Goal: Task Accomplishment & Management: Manage account settings

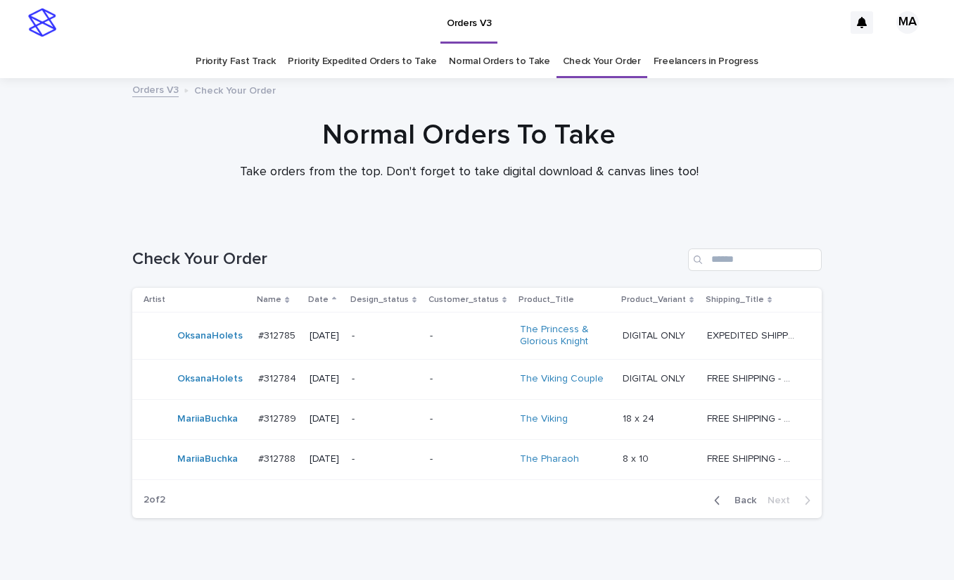
scroll to position [45, 0]
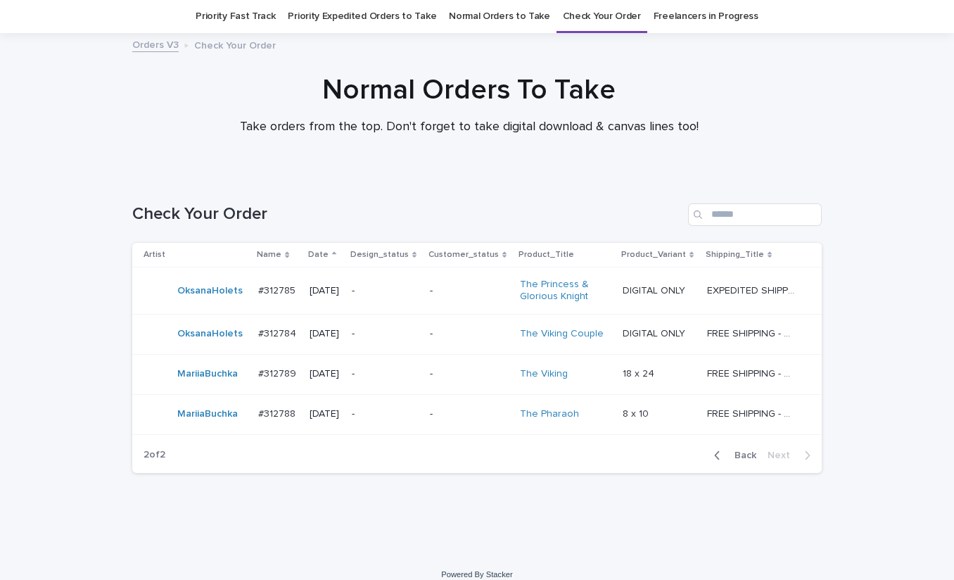
click at [845, 112] on div "Normal Orders To Take Take orders from the top. Don't forget to take digital do…" at bounding box center [469, 110] width 938 height 75
click at [298, 519] on div "Loading... Saving… Loading... Saving… Check Your Order Artist Name Date Design_…" at bounding box center [477, 364] width 954 height 379
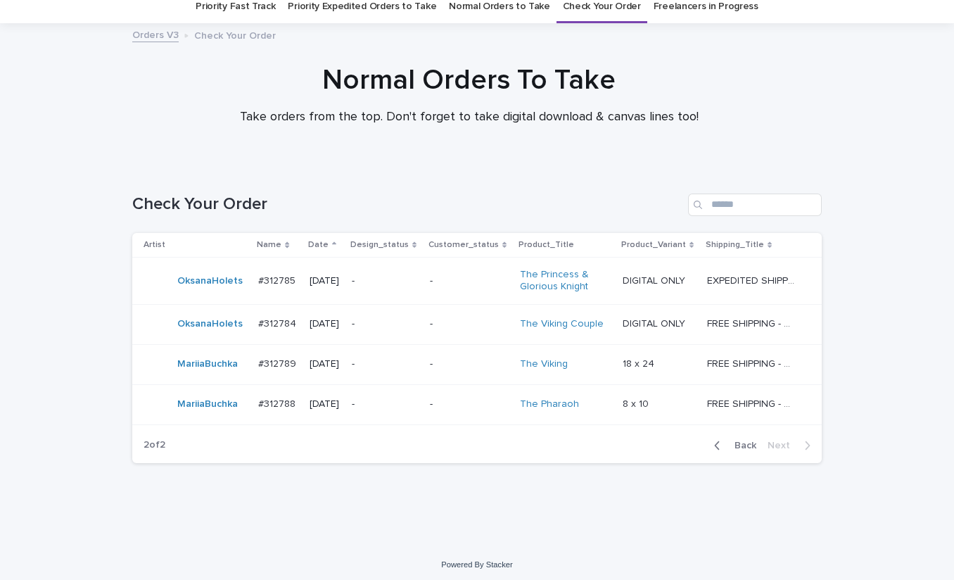
scroll to position [60, 0]
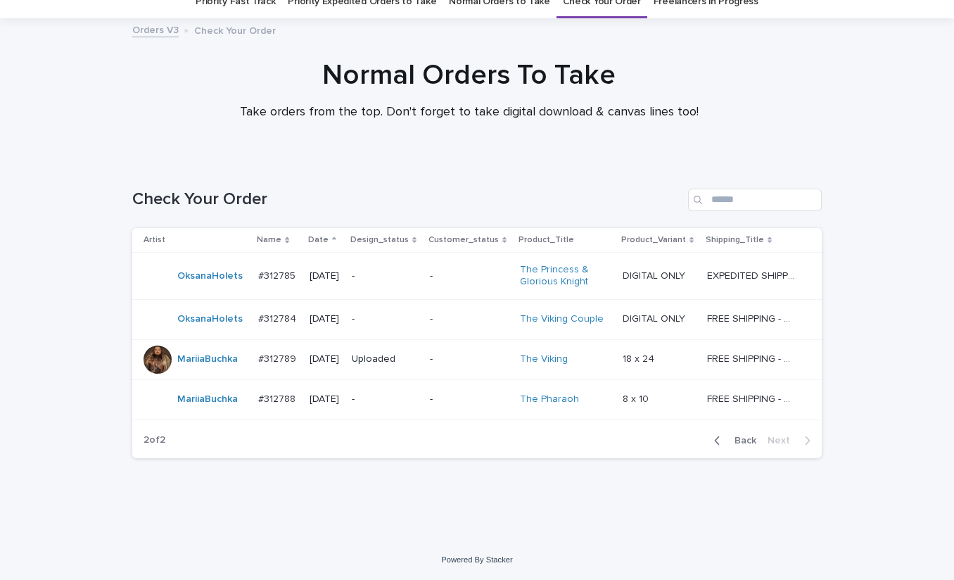
click at [850, 70] on div "Normal Orders To Take Take orders from the top. Don't forget to take digital do…" at bounding box center [469, 95] width 938 height 75
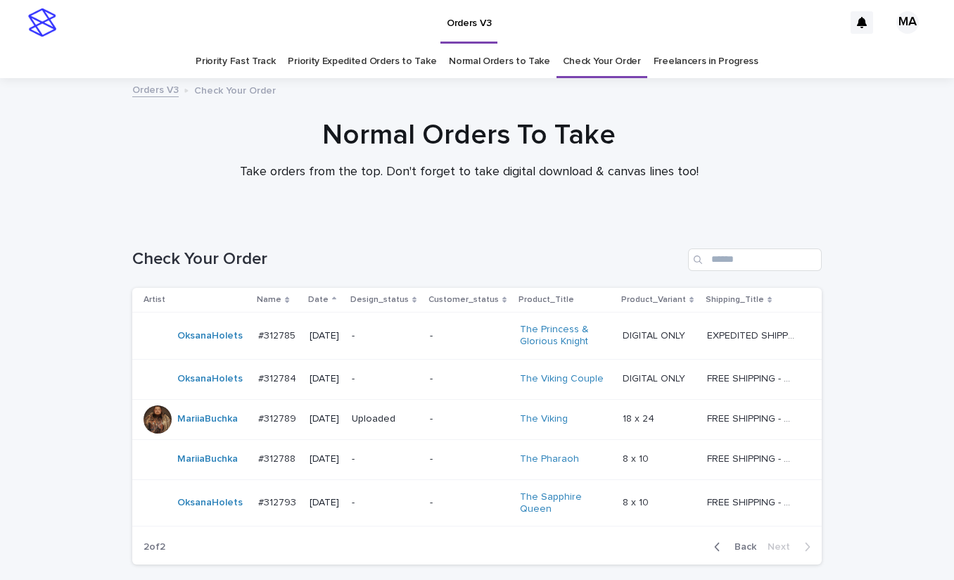
click at [386, 511] on div "-" at bounding box center [385, 502] width 66 height 23
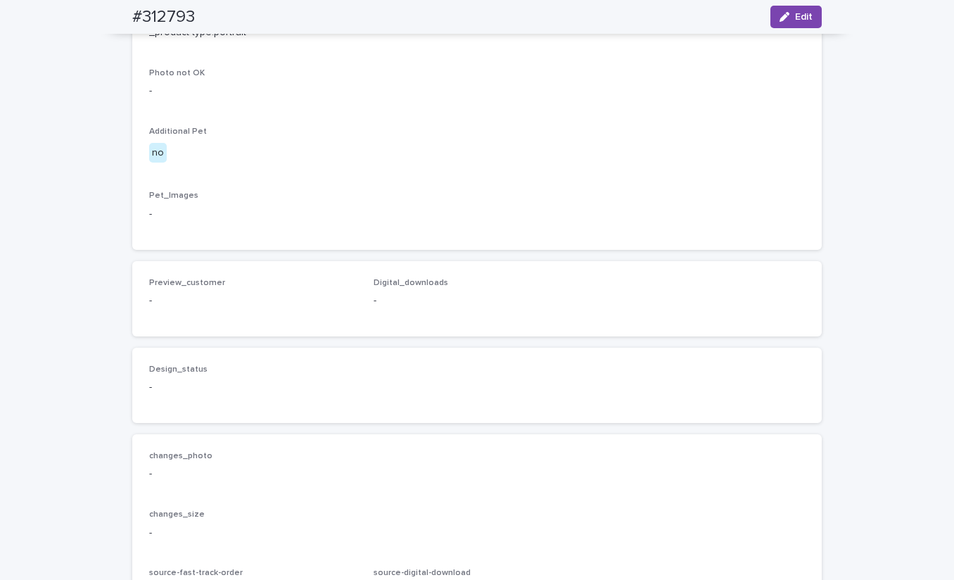
scroll to position [402, 0]
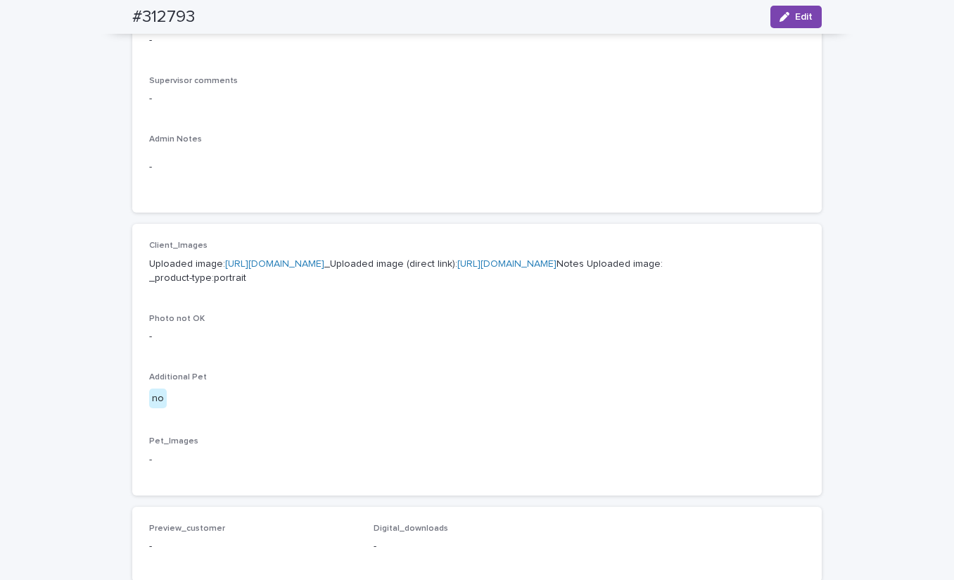
click at [324, 264] on link "https://cdn.shopify.com-uploadkit.app/s/files/1/0033/4807/0511/files/download.h…" at bounding box center [274, 264] width 99 height 10
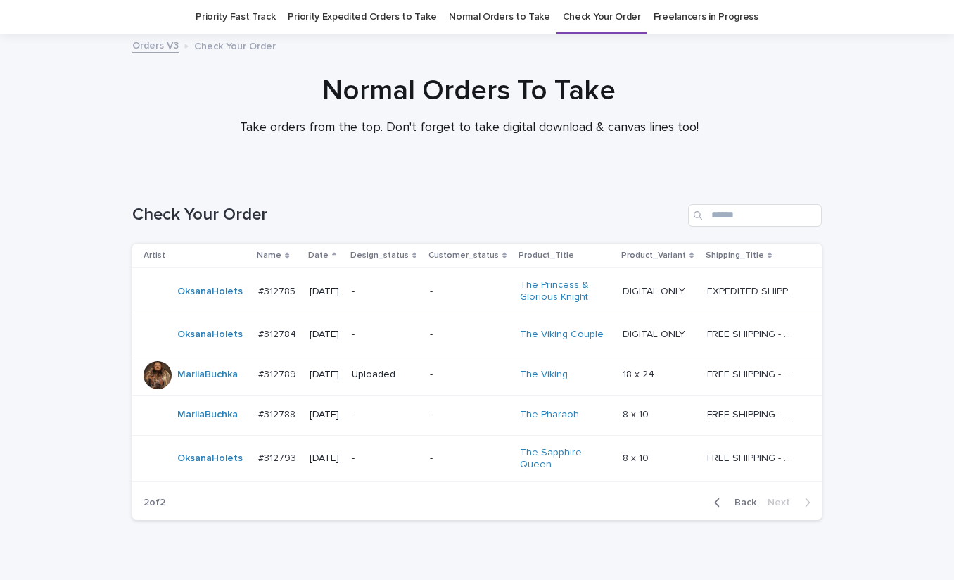
scroll to position [45, 0]
click at [566, 549] on div "Loading... Saving… Loading... Saving… Check Your Order Artist Name Date Design_…" at bounding box center [477, 370] width 704 height 391
click at [873, 227] on div "Loading... Saving… Loading... Saving… Check Your Order Artist Name Date Design_…" at bounding box center [477, 388] width 954 height 426
click at [883, 187] on div "Loading... Saving… Loading... Saving… Check Your Order Artist Name Date Design_…" at bounding box center [477, 388] width 954 height 426
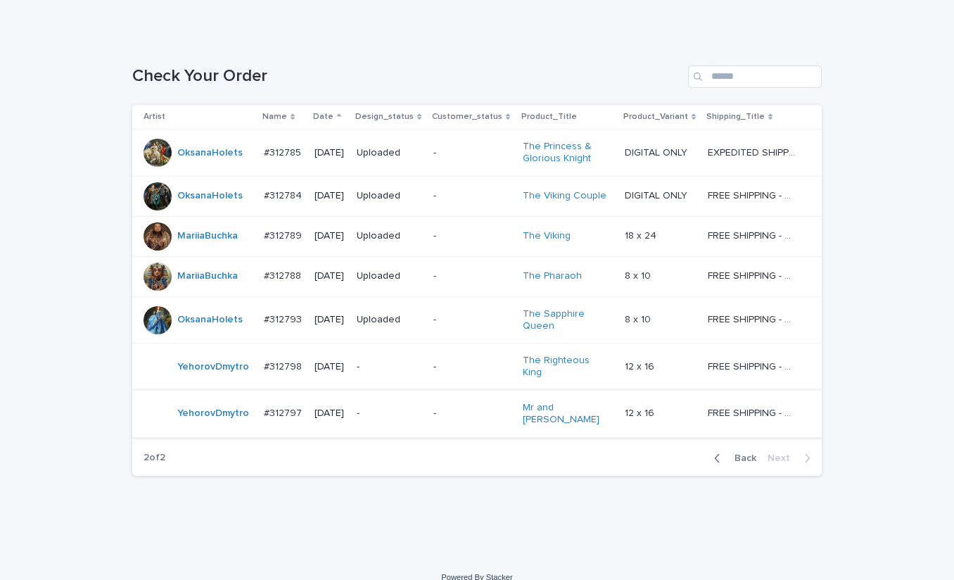
scroll to position [187, 0]
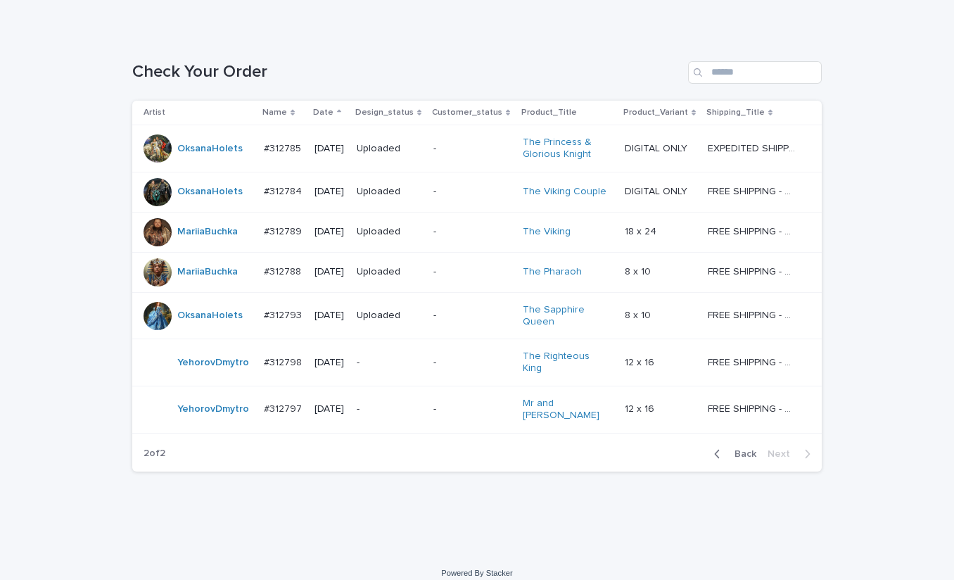
click at [405, 364] on p "-" at bounding box center [389, 363] width 65 height 12
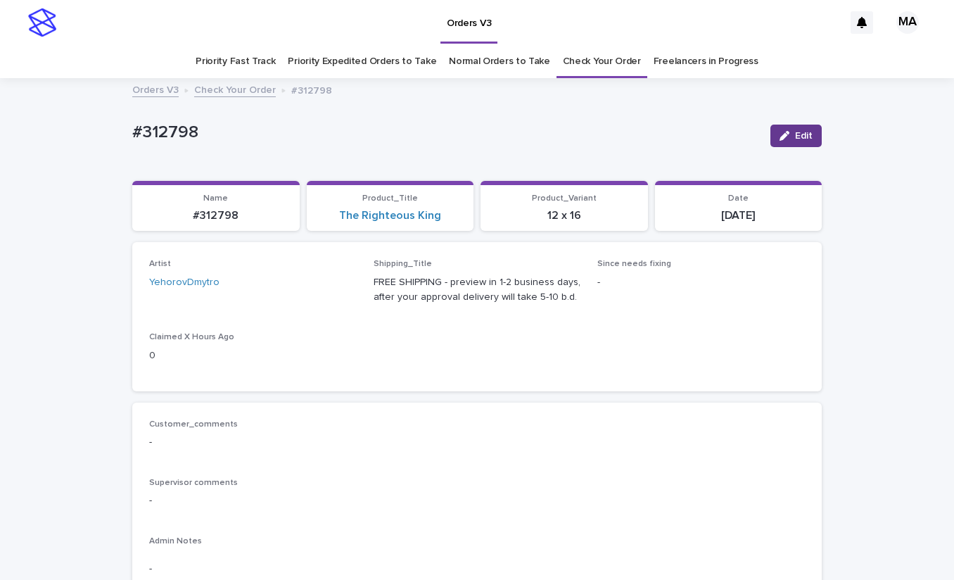
click at [796, 134] on span "Edit" at bounding box center [804, 136] width 18 height 10
click at [326, 291] on icon at bounding box center [329, 289] width 6 height 7
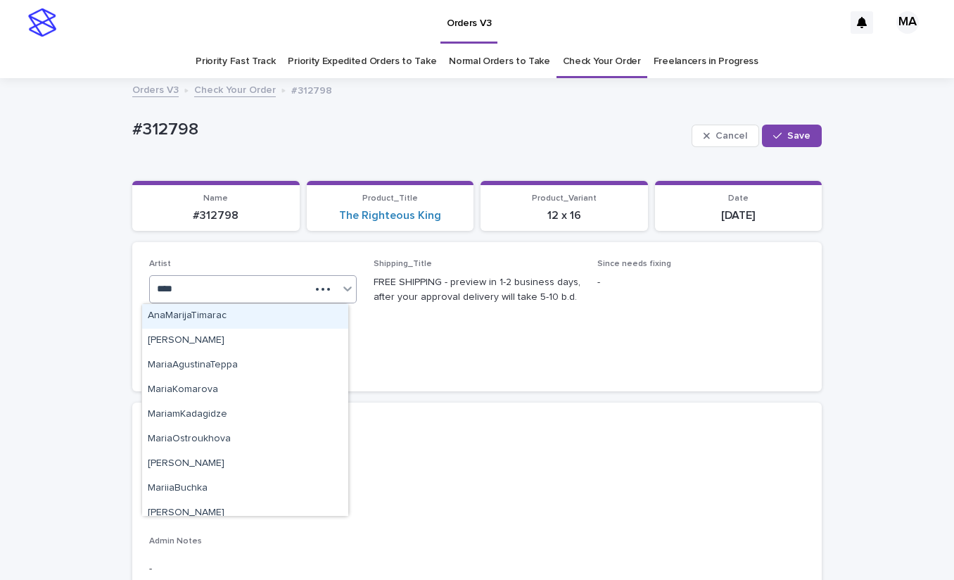
type input "*****"
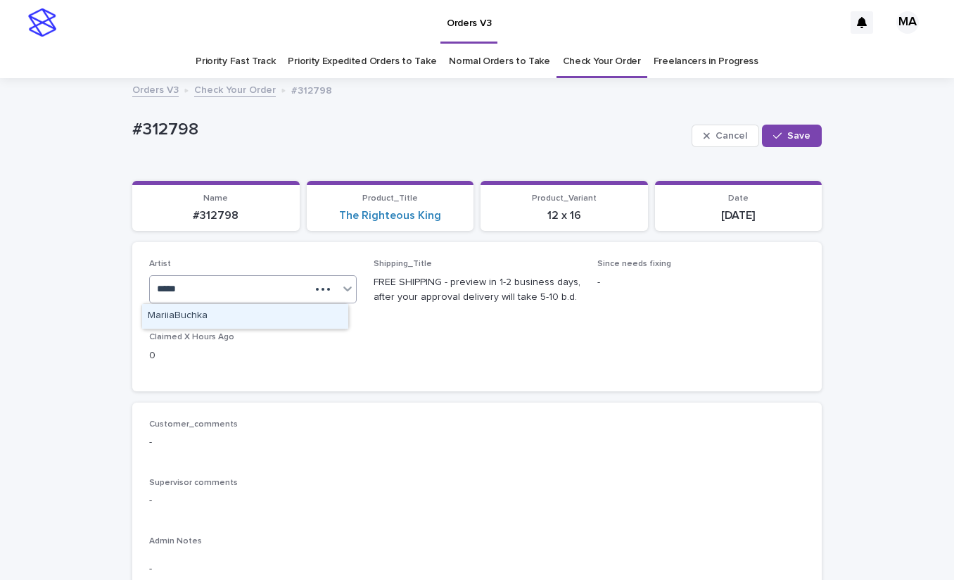
click at [262, 317] on div "MariiaBuchka" at bounding box center [245, 316] width 206 height 25
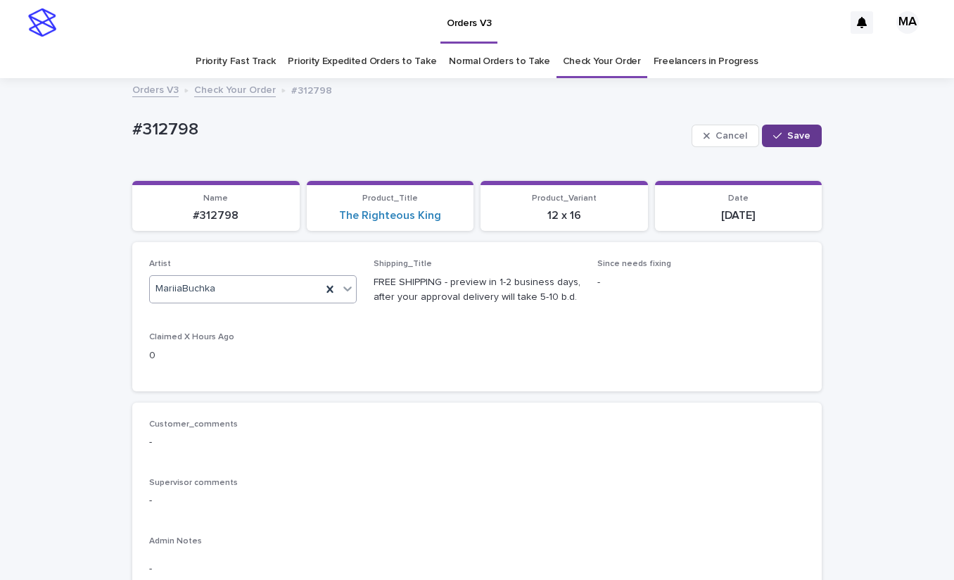
click at [787, 136] on span "Save" at bounding box center [798, 136] width 23 height 10
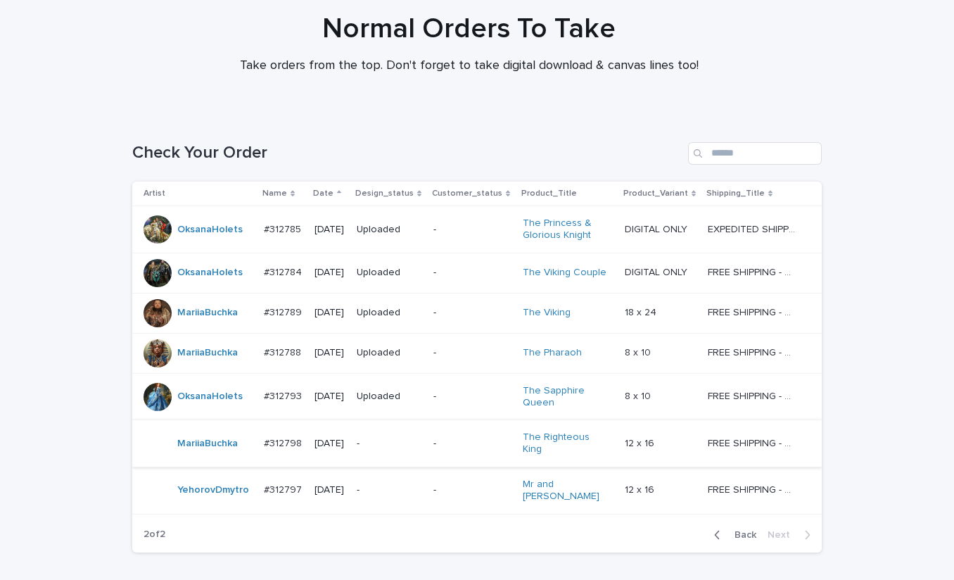
scroll to position [187, 0]
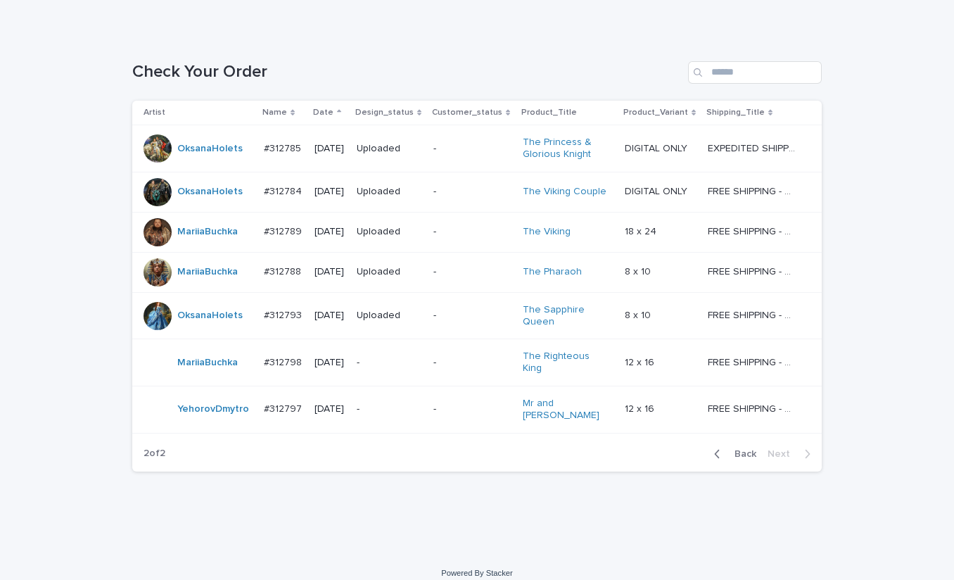
click at [388, 403] on p "-" at bounding box center [389, 409] width 65 height 12
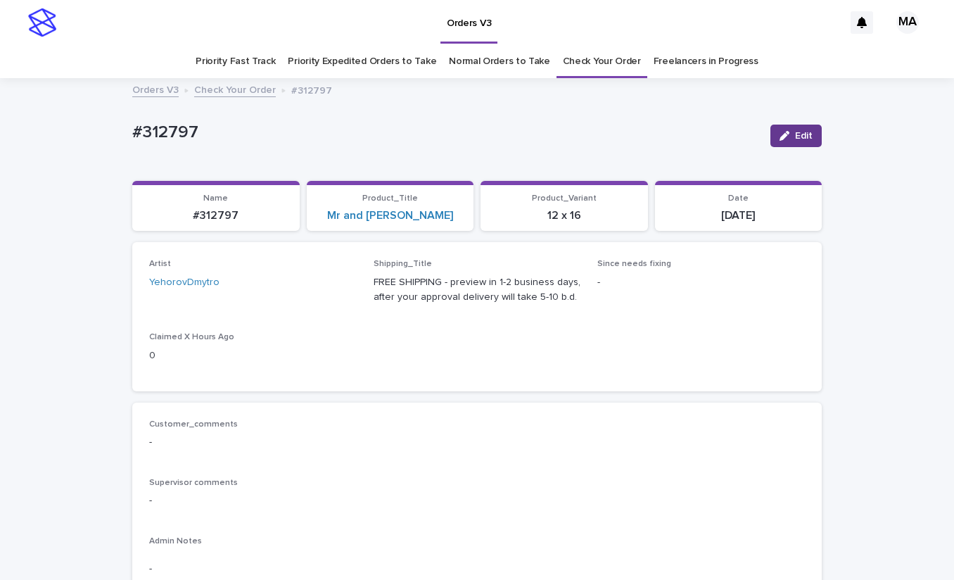
click at [805, 135] on button "Edit" at bounding box center [796, 136] width 51 height 23
click at [326, 289] on icon at bounding box center [329, 289] width 6 height 7
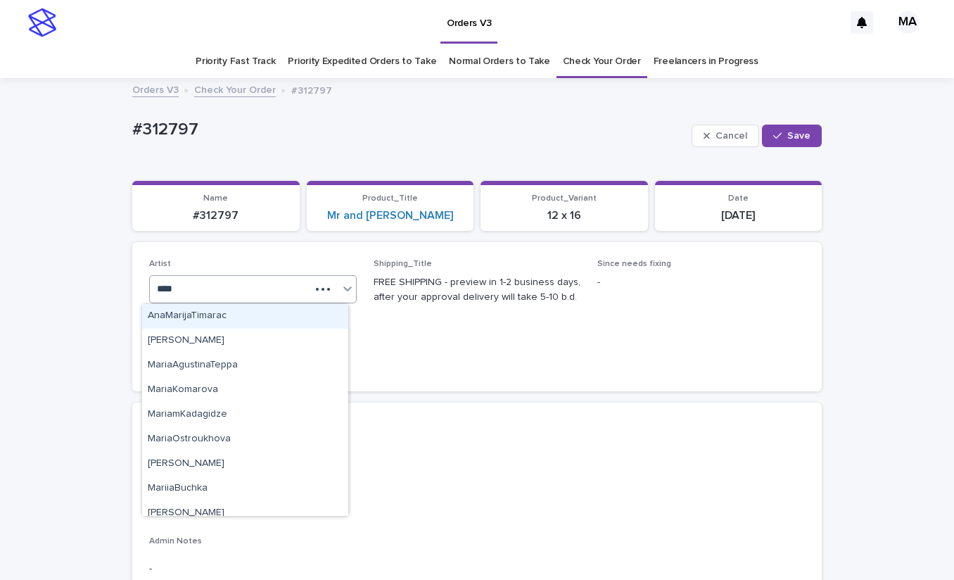
type input "*****"
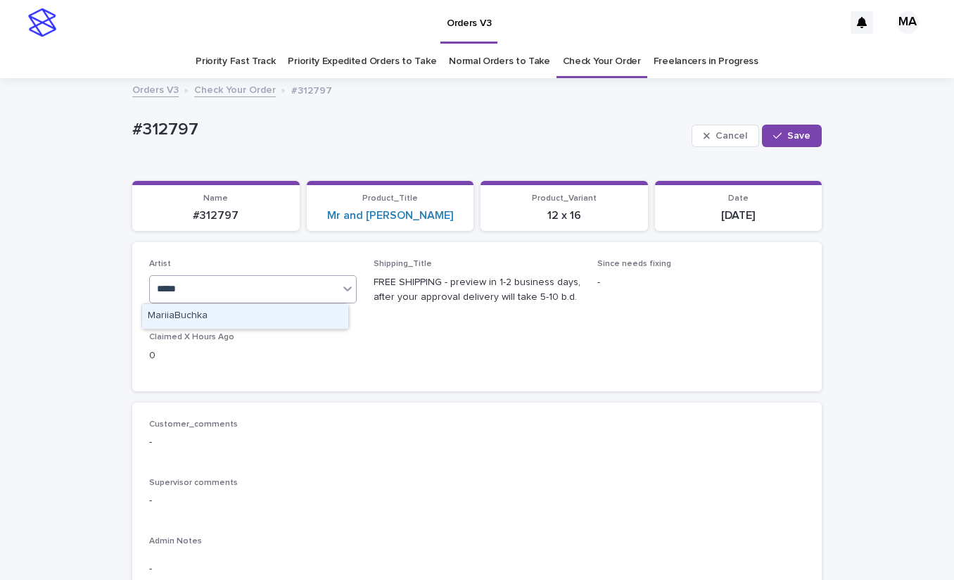
click at [255, 320] on div "MariiaBuchka" at bounding box center [245, 316] width 206 height 25
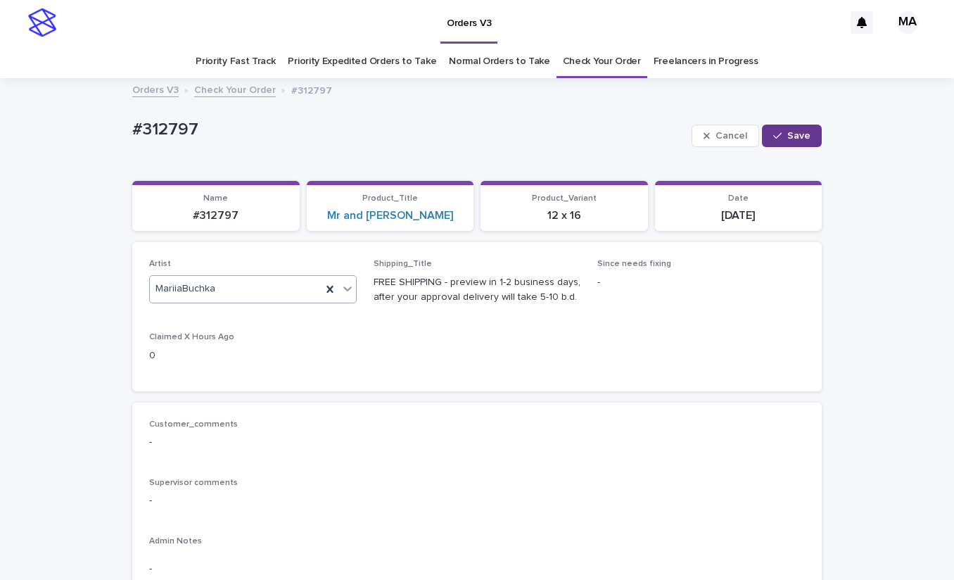
click at [792, 141] on button "Save" at bounding box center [792, 136] width 60 height 23
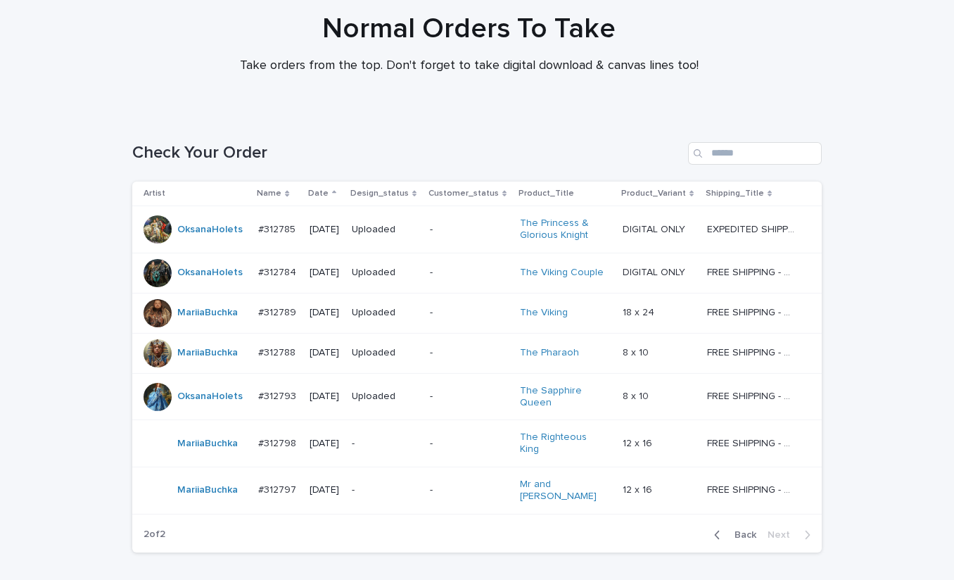
scroll to position [187, 0]
